Goal: Check status

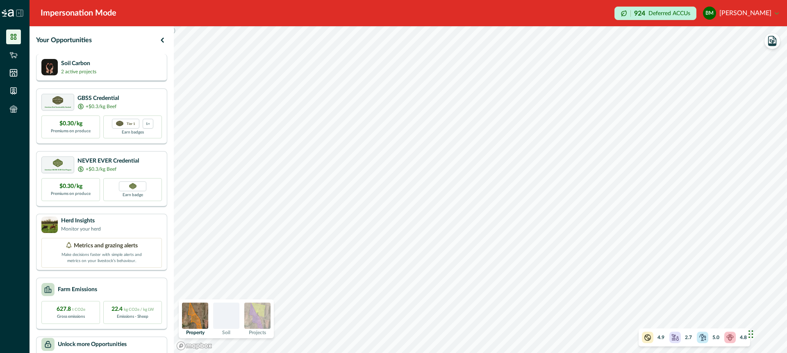
click at [128, 67] on div "Soil Carbon 2 active projects" at bounding box center [101, 67] width 121 height 16
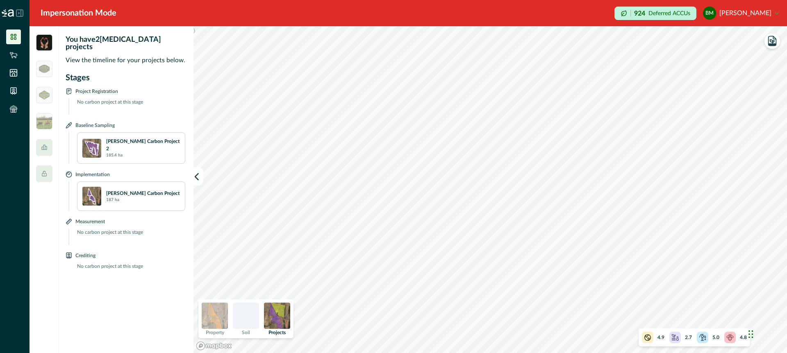
click at [276, 317] on img at bounding box center [277, 316] width 26 height 26
click at [209, 314] on img at bounding box center [215, 316] width 26 height 26
click at [279, 317] on img at bounding box center [277, 316] width 26 height 26
click at [214, 318] on img at bounding box center [215, 316] width 26 height 26
click at [277, 314] on img at bounding box center [277, 316] width 26 height 26
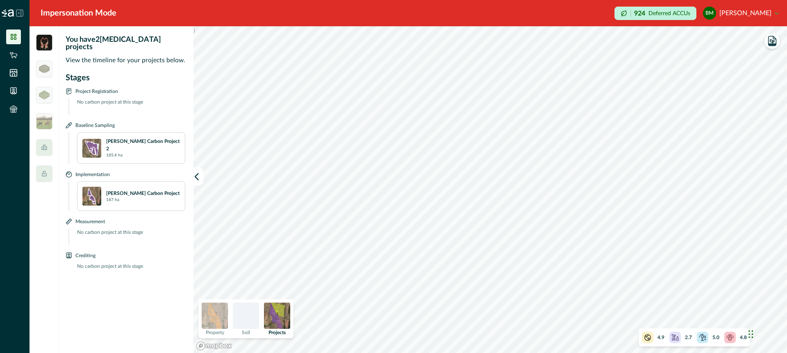
click at [219, 314] on img at bounding box center [215, 316] width 26 height 26
click at [246, 322] on div at bounding box center [246, 316] width 26 height 26
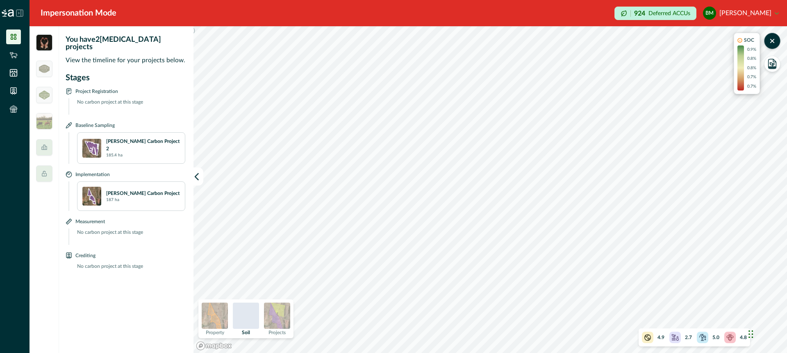
click at [245, 316] on div at bounding box center [246, 316] width 26 height 26
click at [247, 315] on div at bounding box center [246, 316] width 26 height 26
click at [246, 320] on div at bounding box center [246, 316] width 26 height 26
click at [275, 314] on img at bounding box center [277, 316] width 26 height 26
click at [243, 317] on div at bounding box center [246, 316] width 26 height 26
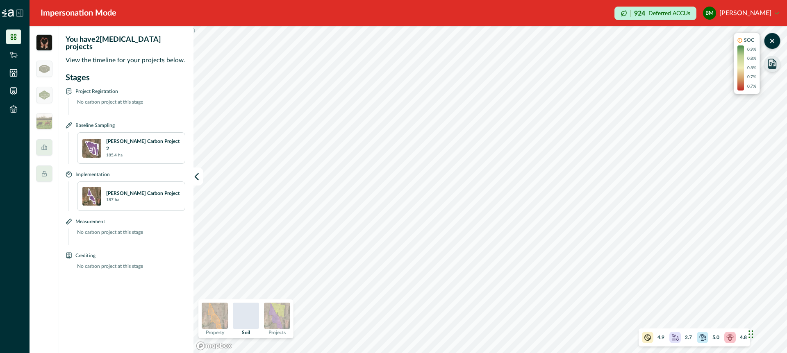
click at [774, 60] on icon "button" at bounding box center [772, 63] width 11 height 11
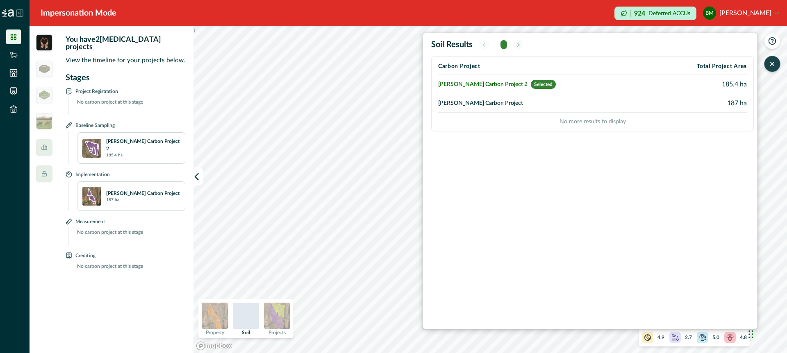
click at [485, 104] on td "[PERSON_NAME] Carbon Project" at bounding box center [546, 103] width 217 height 18
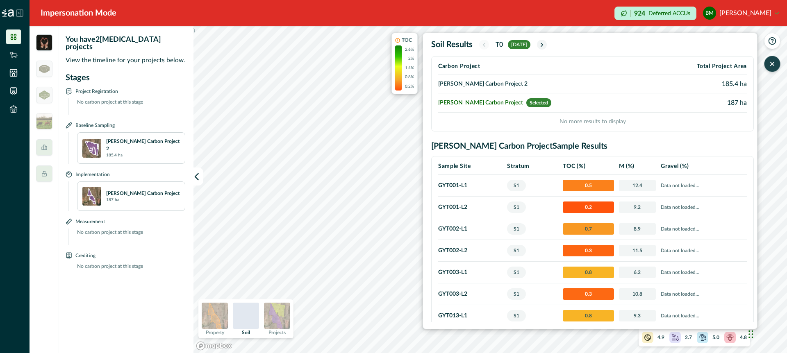
click at [480, 85] on td "[PERSON_NAME] Carbon Project 2" at bounding box center [545, 84] width 214 height 18
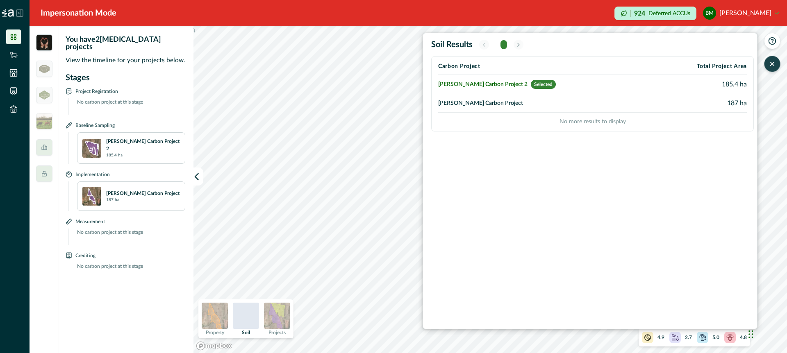
click at [481, 102] on td "[PERSON_NAME] Carbon Project" at bounding box center [546, 103] width 217 height 18
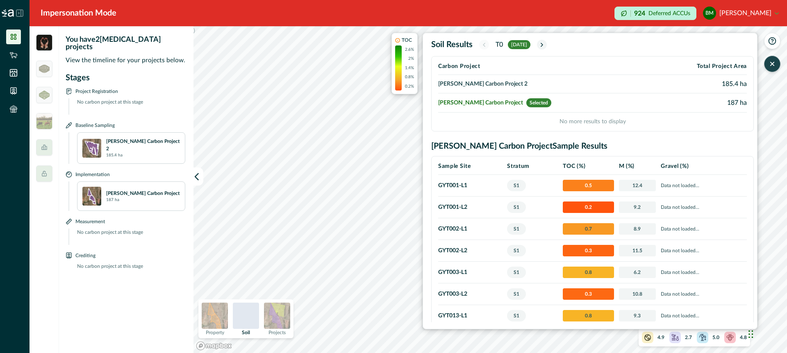
click at [479, 83] on td "[PERSON_NAME] Carbon Project 2" at bounding box center [545, 84] width 214 height 18
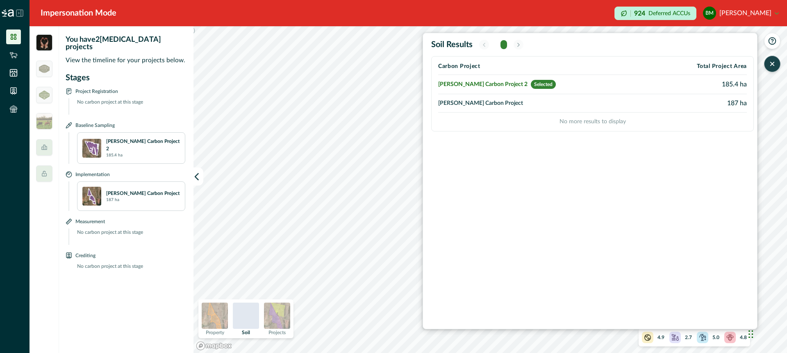
click at [480, 101] on td "[PERSON_NAME] Carbon Project" at bounding box center [546, 103] width 217 height 18
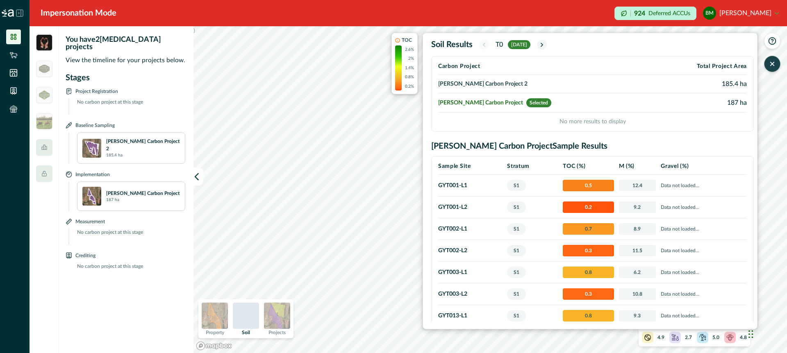
click at [477, 84] on td "[PERSON_NAME] Carbon Project 2" at bounding box center [545, 84] width 214 height 18
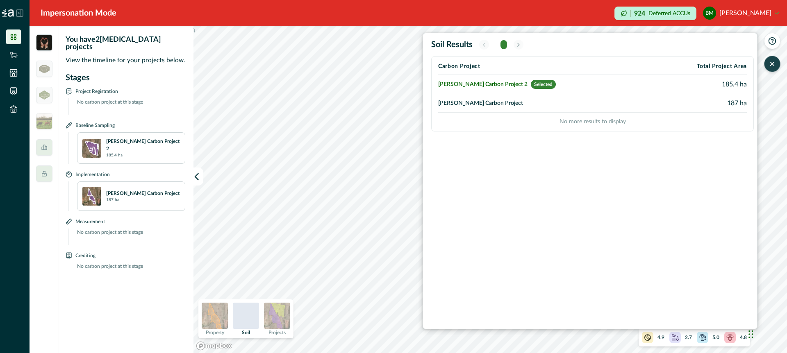
click at [478, 104] on td "[PERSON_NAME] Carbon Project" at bounding box center [546, 103] width 217 height 18
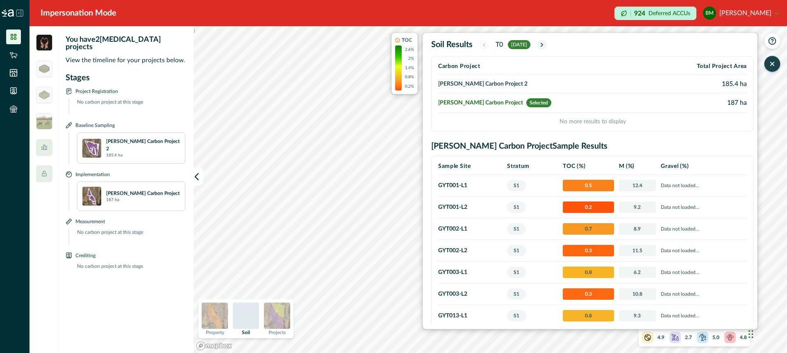
click at [168, 184] on div "You have 2 [MEDICAL_DATA] projects View the timeline for your projects below. S…" at bounding box center [409, 189] width 758 height 327
click at [269, 314] on img at bounding box center [277, 316] width 26 height 26
click at [178, 264] on div "You have 2 [MEDICAL_DATA] projects View the timeline for your projects below. S…" at bounding box center [409, 189] width 758 height 327
click at [545, 43] on icon "button" at bounding box center [542, 44] width 7 height 7
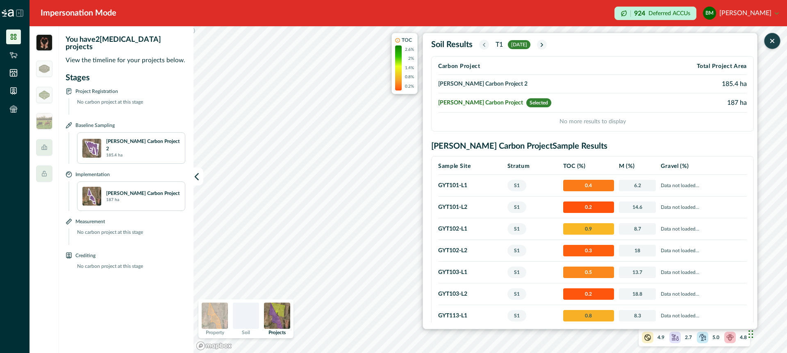
click at [483, 44] on icon "button" at bounding box center [484, 44] width 7 height 7
click at [543, 43] on icon "button" at bounding box center [542, 44] width 2 height 3
click at [483, 44] on icon "button" at bounding box center [484, 44] width 7 height 7
click at [545, 44] on icon "button" at bounding box center [542, 44] width 7 height 7
click at [545, 43] on icon "button" at bounding box center [542, 44] width 7 height 7
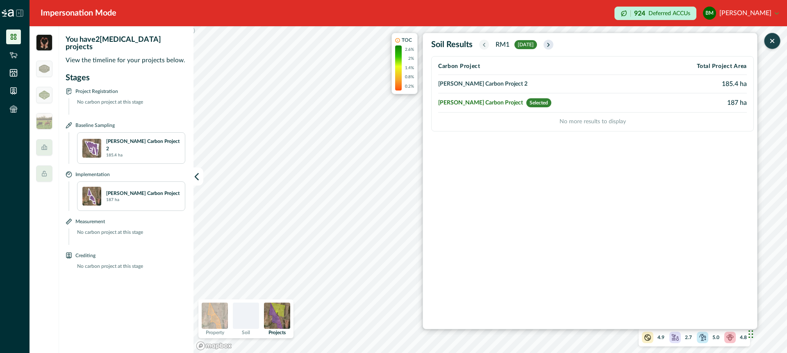
click at [552, 43] on icon "button" at bounding box center [548, 44] width 7 height 7
